Goal: Task Accomplishment & Management: Use online tool/utility

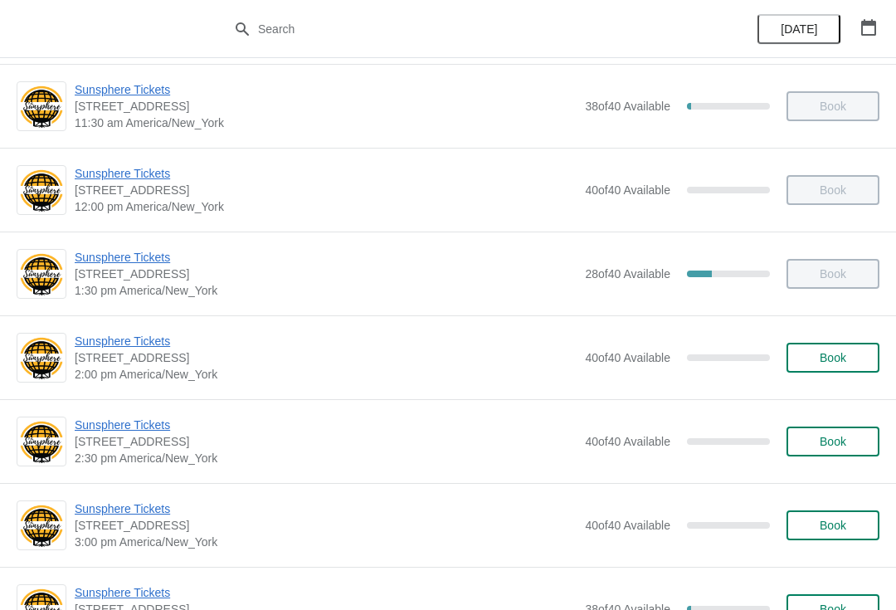
scroll to position [356, 0]
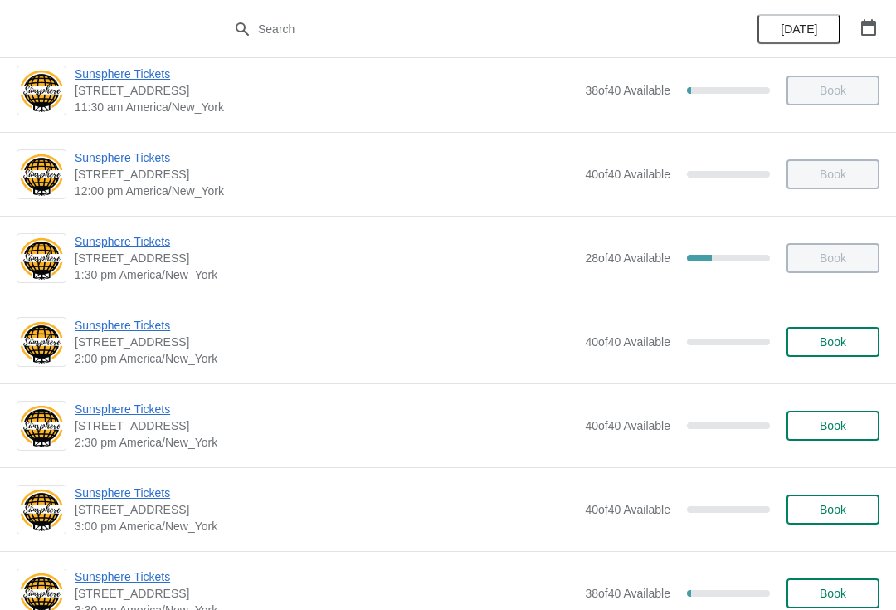
click at [839, 322] on div "Sunsphere Tickets 810 Clinch Avenue, Knoxville, TN, USA 2:00 pm America/New_Yor…" at bounding box center [477, 342] width 805 height 50
click at [843, 356] on button "Book" at bounding box center [832, 342] width 93 height 30
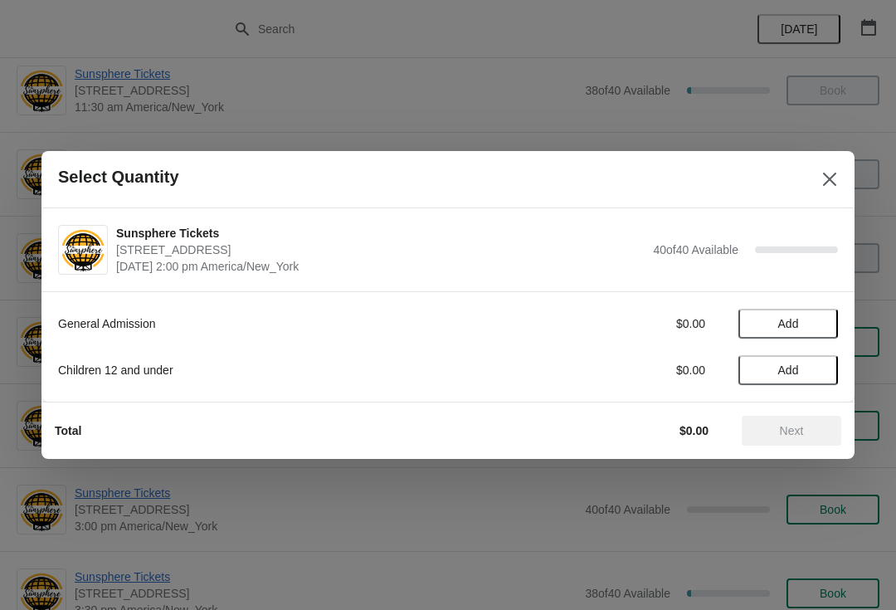
click at [807, 327] on span "Add" at bounding box center [788, 323] width 70 height 13
click at [822, 331] on icon at bounding box center [816, 323] width 17 height 17
click at [791, 442] on button "Next" at bounding box center [792, 431] width 100 height 30
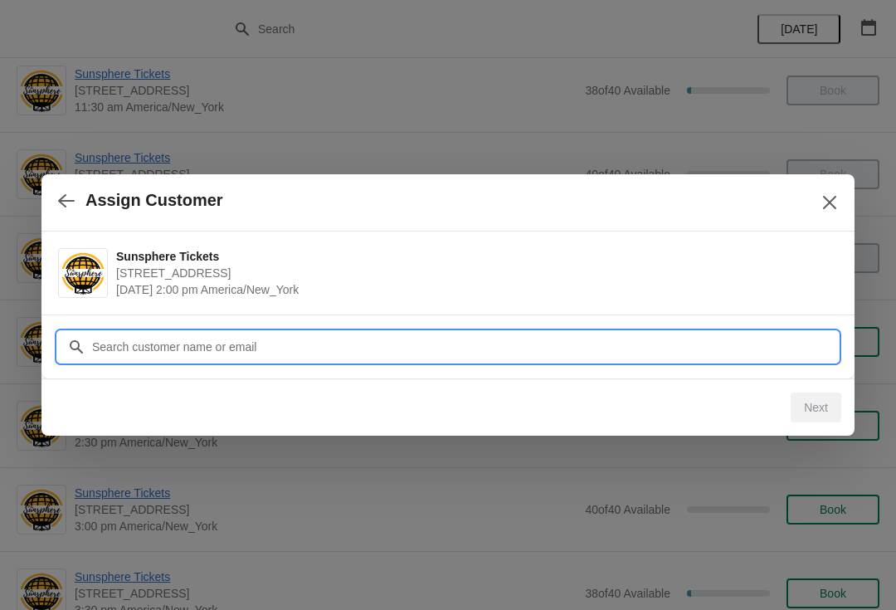
click at [338, 337] on input "Customer" at bounding box center [464, 347] width 747 height 30
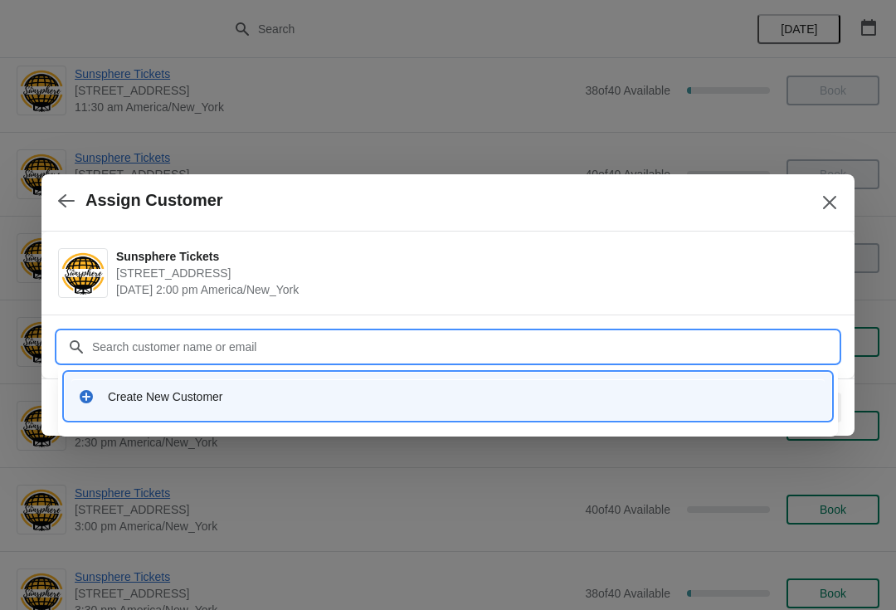
click at [389, 406] on div "Create New Customer" at bounding box center [447, 396] width 753 height 34
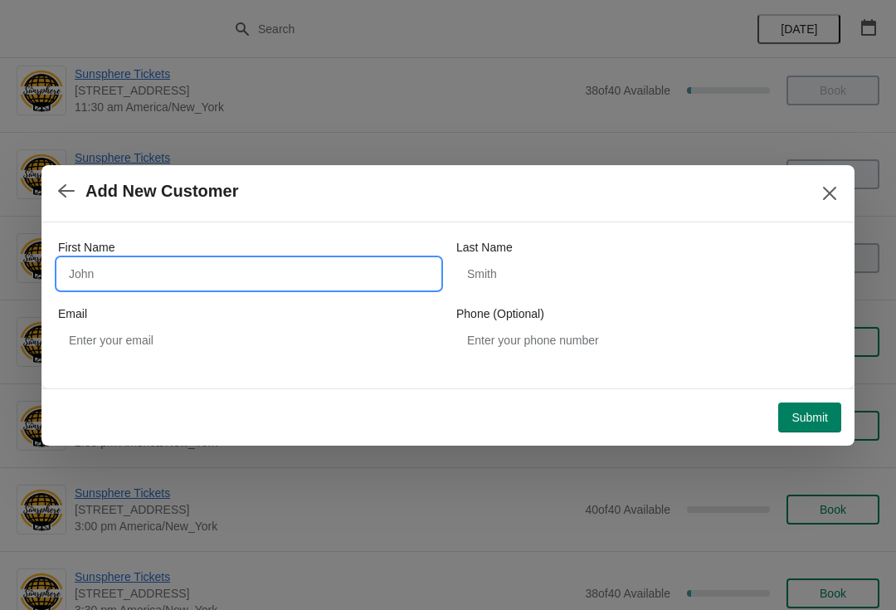
click at [337, 265] on input "First Name" at bounding box center [249, 274] width 382 height 30
type input "W"
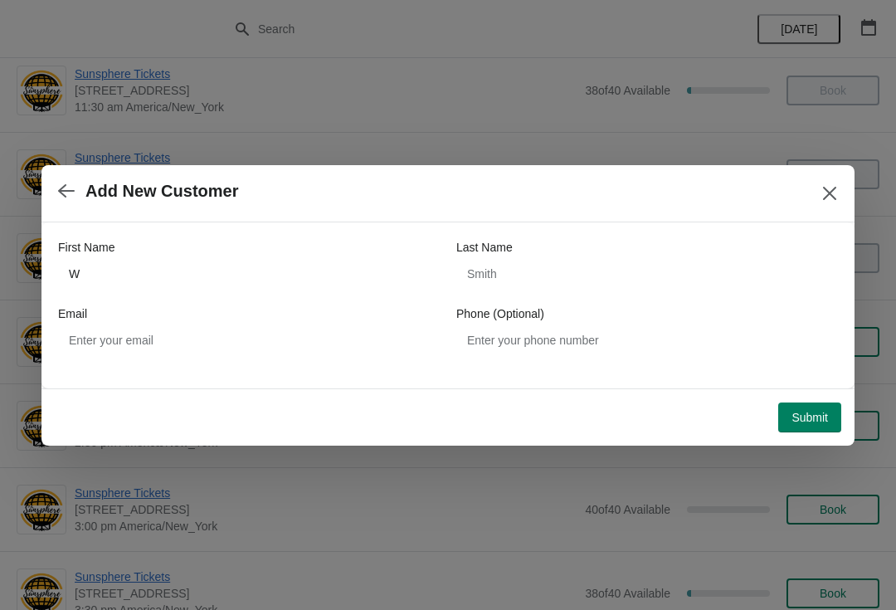
click at [807, 408] on button "Submit" at bounding box center [809, 417] width 63 height 30
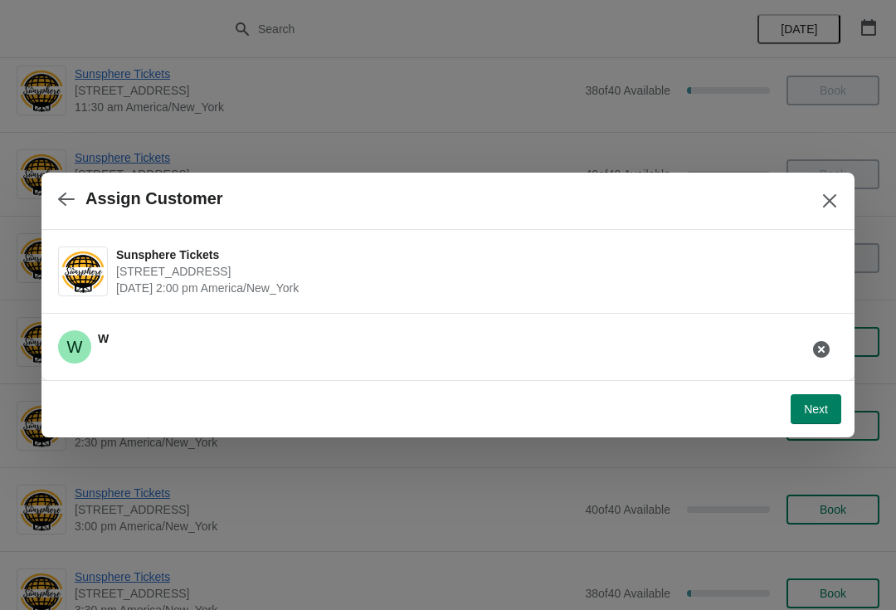
click at [813, 396] on button "Next" at bounding box center [816, 409] width 51 height 30
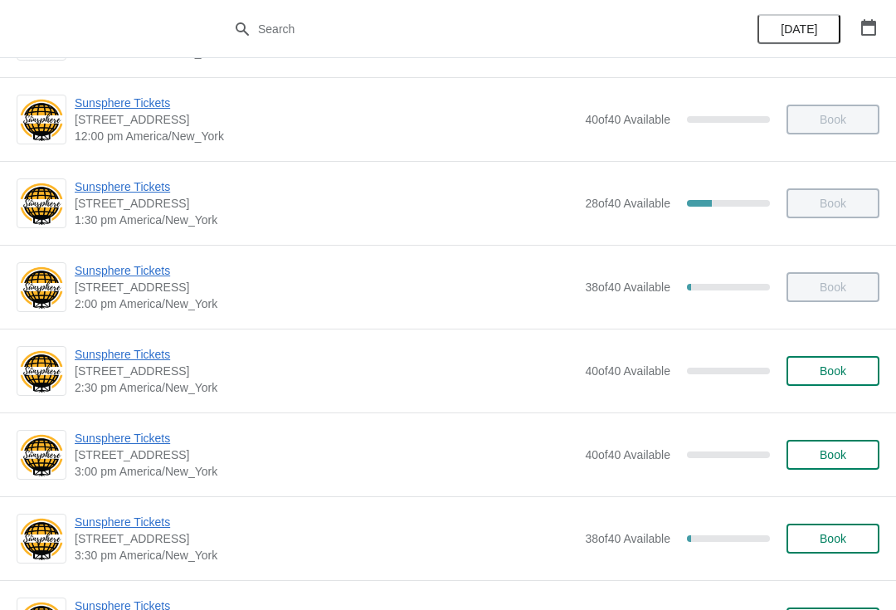
scroll to position [417, 0]
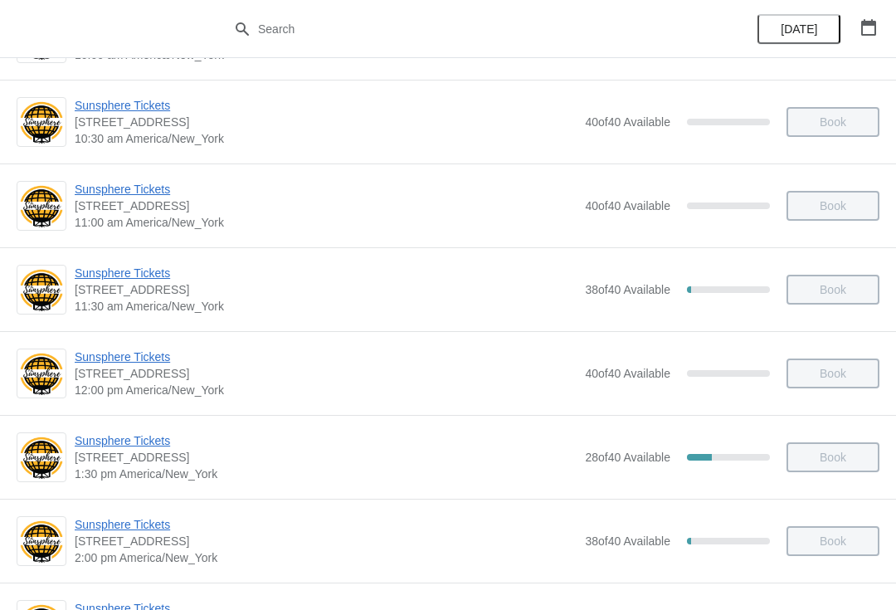
scroll to position [226, 0]
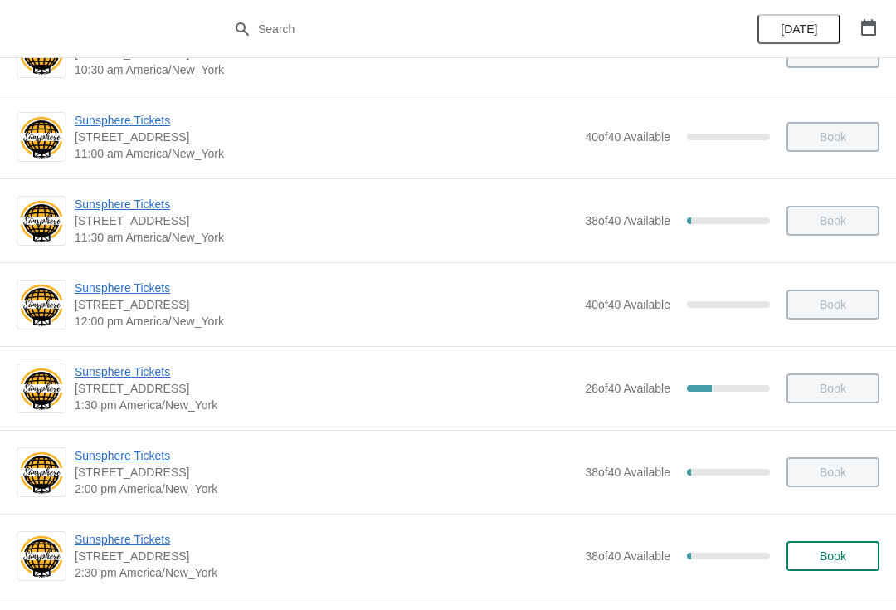
click at [845, 562] on span "Book" at bounding box center [833, 555] width 27 height 13
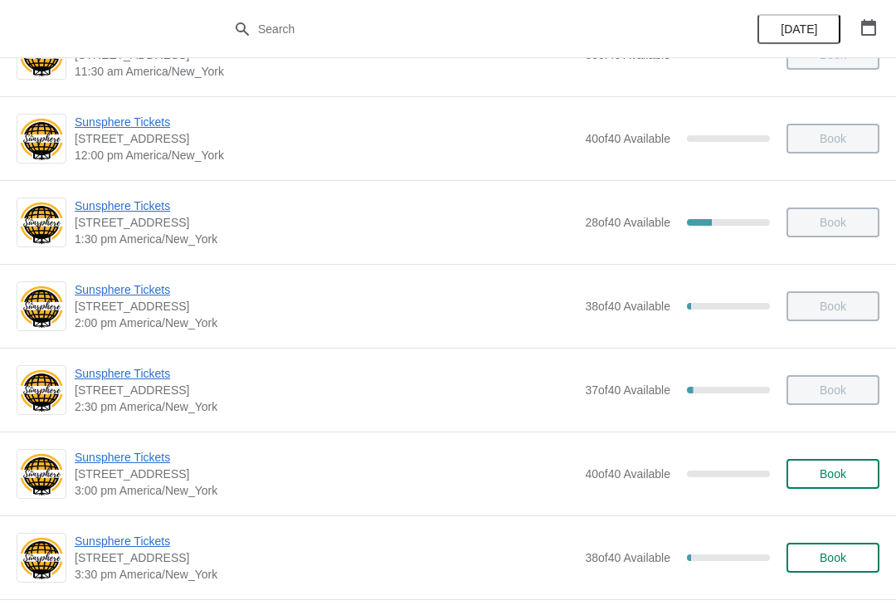
scroll to position [392, 0]
click at [144, 535] on span "Sunsphere Tickets" at bounding box center [326, 540] width 502 height 17
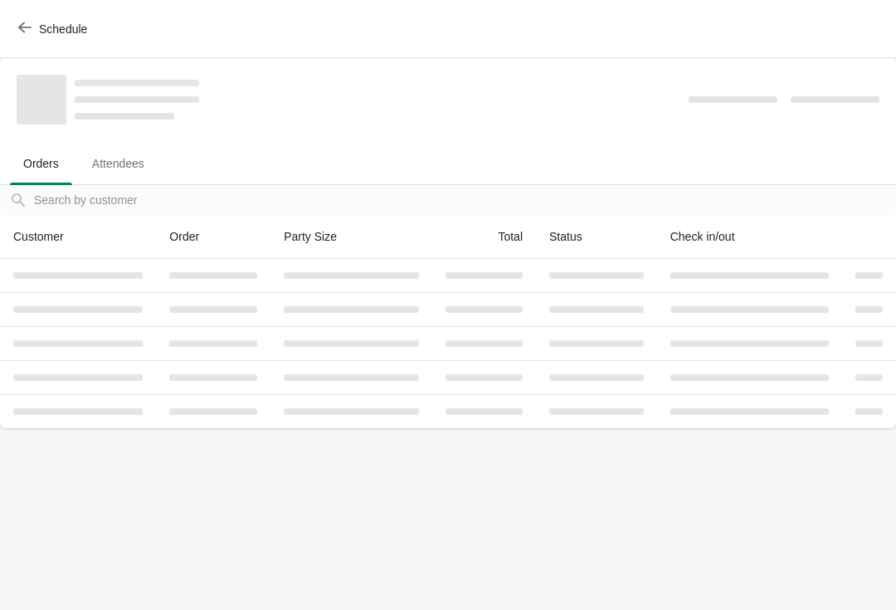
scroll to position [0, 0]
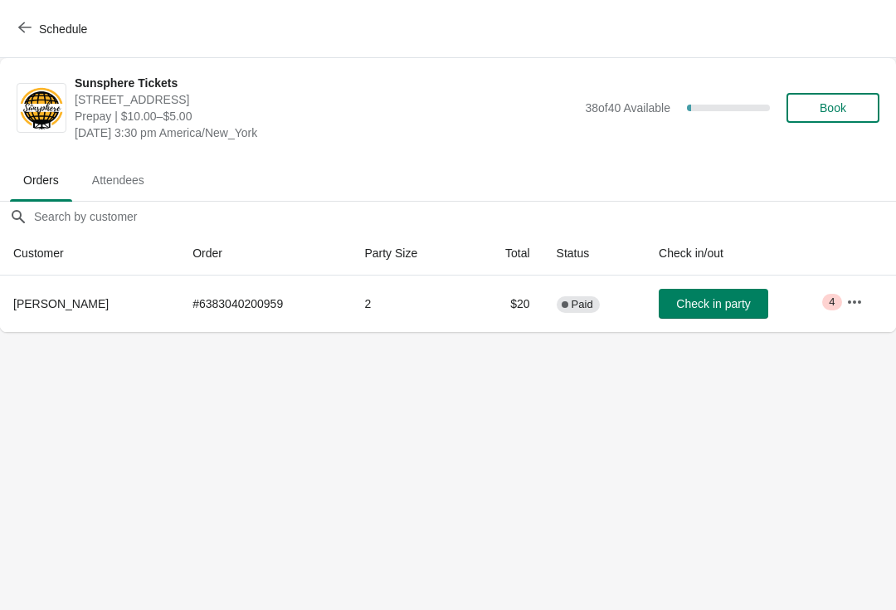
click at [701, 311] on button "Check in party" at bounding box center [714, 304] width 110 height 30
